Goal: Find specific page/section: Find specific page/section

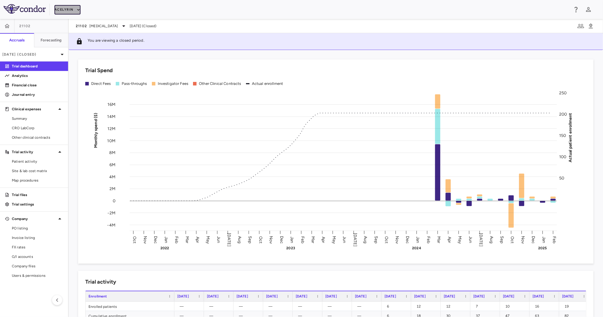
click at [76, 8] on icon "button" at bounding box center [78, 9] width 5 height 5
click at [80, 36] on li "Acelyrin - Translational" at bounding box center [78, 38] width 49 height 9
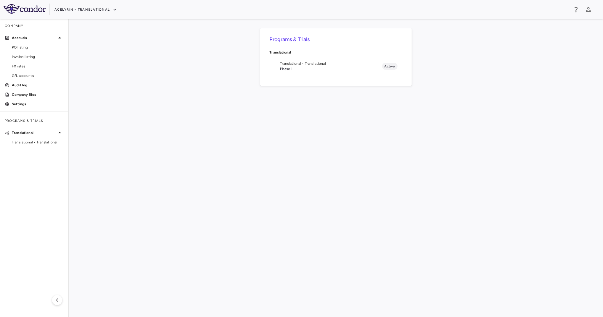
click at [356, 64] on span "Translational • Translational" at bounding box center [331, 63] width 102 height 5
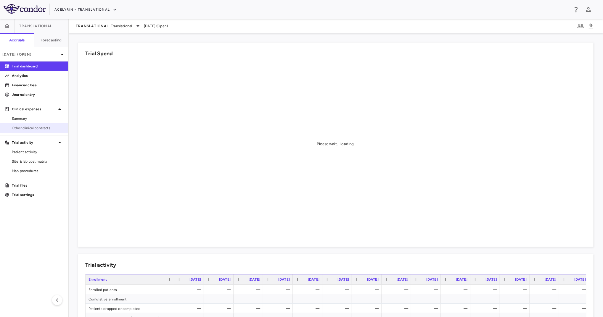
click at [24, 126] on span "Other clinical contracts" at bounding box center [37, 127] width 51 height 5
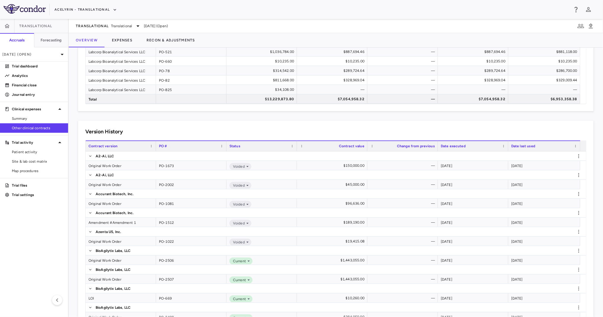
scroll to position [355, 0]
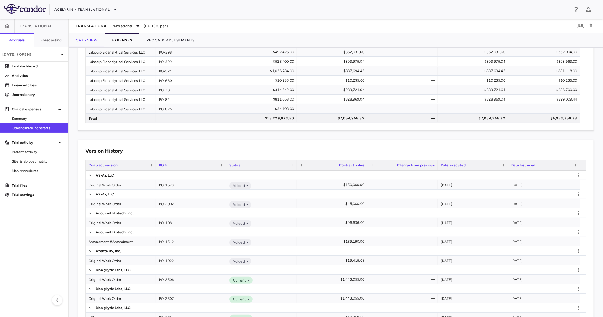
click at [121, 41] on button "Expenses" at bounding box center [122, 40] width 35 height 14
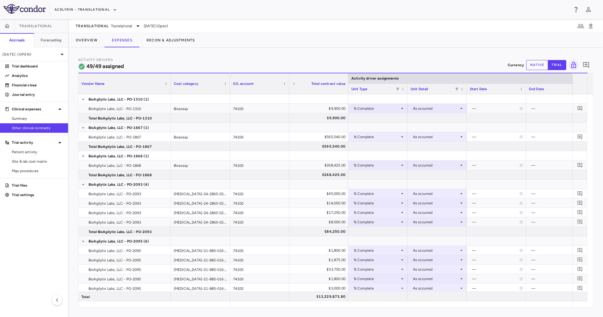
drag, startPoint x: 136, startPoint y: 86, endPoint x: 169, endPoint y: 91, distance: 33.6
click at [169, 91] on div at bounding box center [170, 83] width 2 height 21
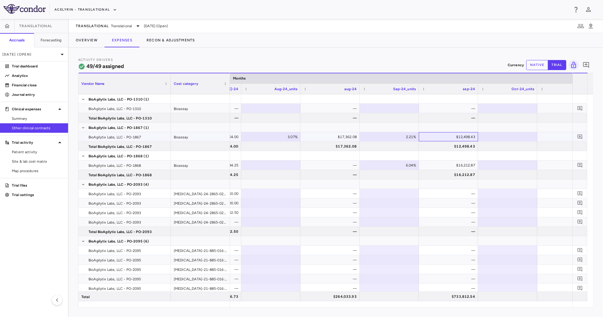
click at [445, 138] on div "$12,498.43" at bounding box center [449, 136] width 51 height 9
click at [312, 139] on div "$17,362.08" at bounding box center [331, 136] width 51 height 9
click at [453, 138] on div "$12,498.43" at bounding box center [449, 136] width 51 height 9
